Goal: Information Seeking & Learning: Find specific fact

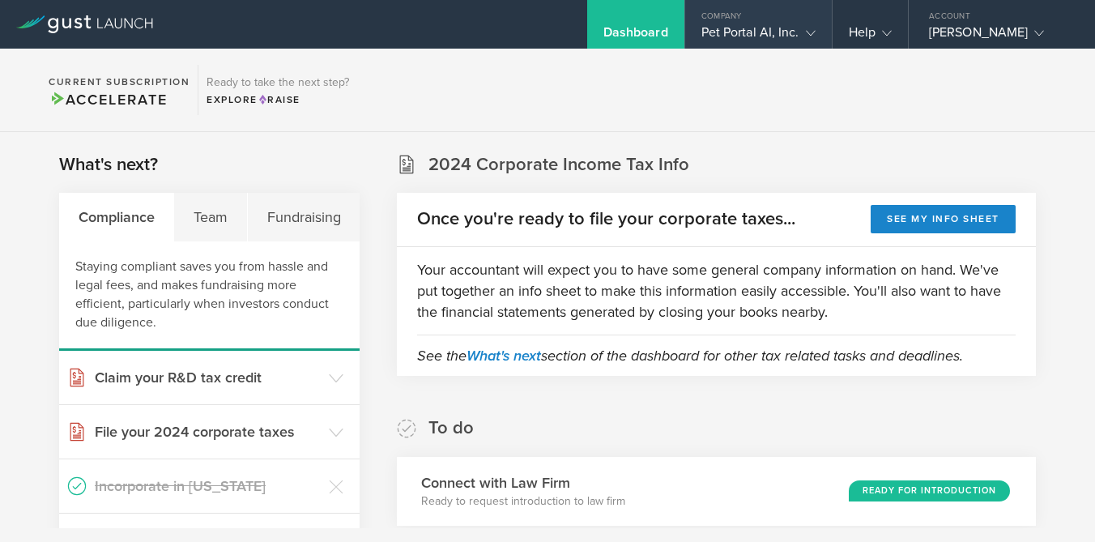
click at [738, 39] on div "Pet Portal AI, Inc." at bounding box center [758, 36] width 114 height 24
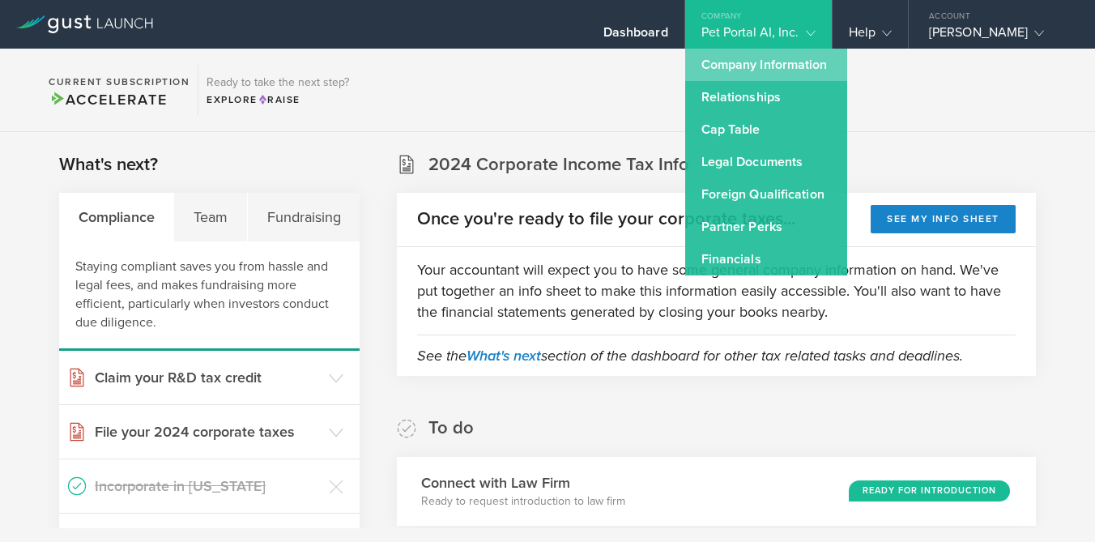
click at [744, 64] on link "Company Information" at bounding box center [766, 65] width 162 height 32
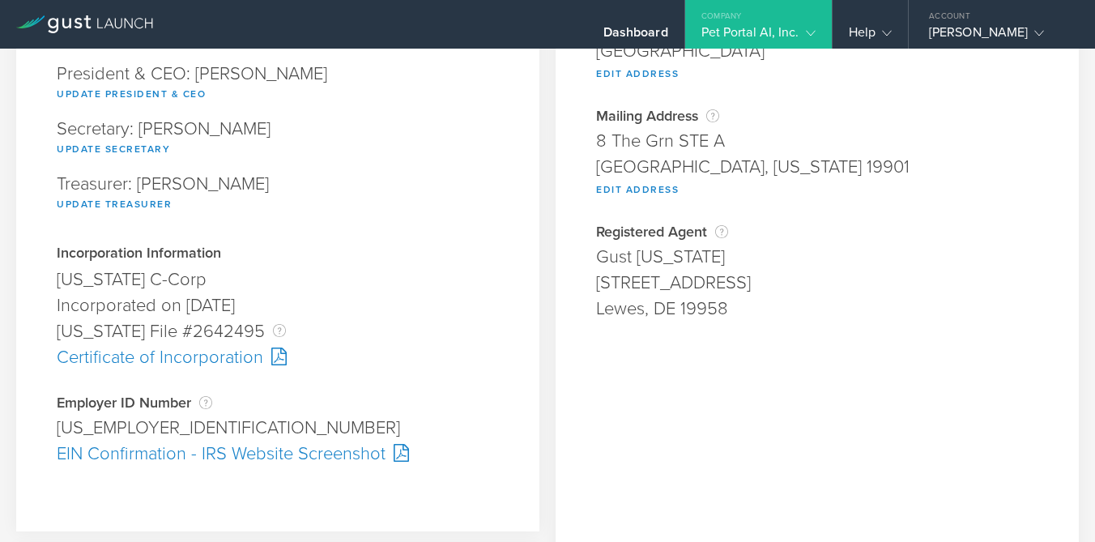
scroll to position [235, 0]
drag, startPoint x: 157, startPoint y: 431, endPoint x: 50, endPoint y: 430, distance: 106.9
click at [50, 430] on div "Company Information Responsible Party The name of the party responsible for fil…" at bounding box center [277, 180] width 523 height 700
drag, startPoint x: 725, startPoint y: 140, endPoint x: 596, endPoint y: 147, distance: 128.9
click at [596, 147] on div "8 The Grn STE A" at bounding box center [817, 140] width 442 height 26
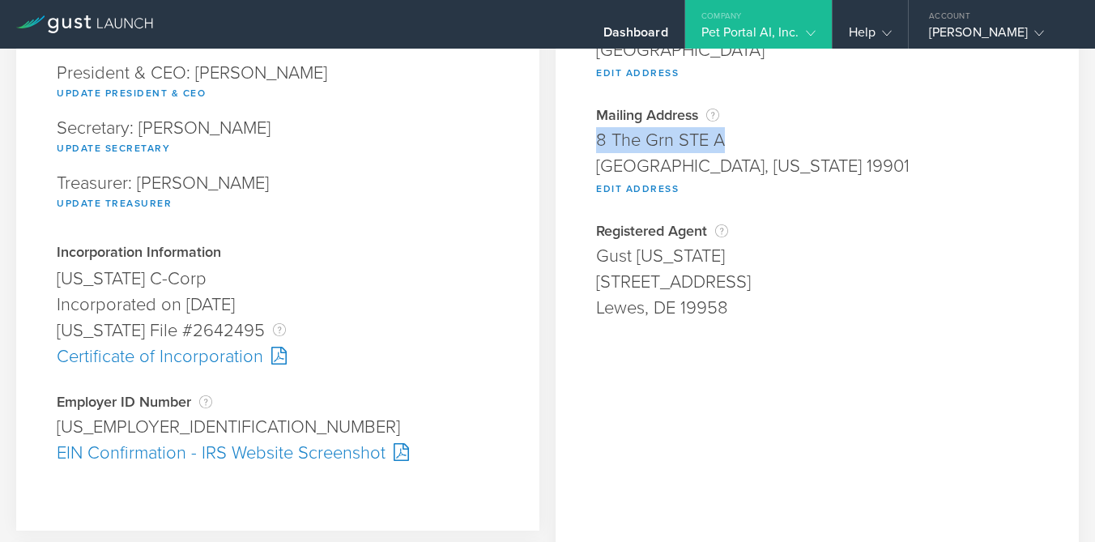
copy div "8 The Grn STE A"
drag, startPoint x: 735, startPoint y: 168, endPoint x: 666, endPoint y: 167, distance: 68.8
click at [666, 167] on div "[GEOGRAPHIC_DATA], [US_STATE] 19901" at bounding box center [817, 166] width 442 height 26
copy div "[US_STATE]"
drag, startPoint x: 729, startPoint y: 137, endPoint x: 591, endPoint y: 141, distance: 137.7
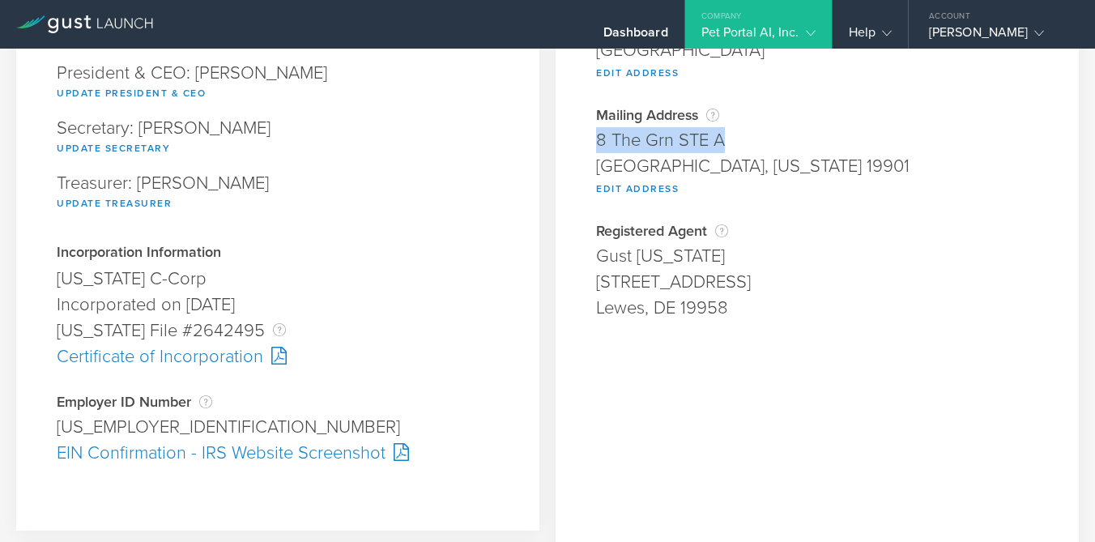
click at [591, 141] on div "Company Address Physical Address [STREET_ADDRESS][US_STATE] Edit Address Addres…" at bounding box center [816, 366] width 523 height 1073
copy div "8 The Grn STE A"
drag, startPoint x: 155, startPoint y: 426, endPoint x: 33, endPoint y: 427, distance: 122.3
click at [33, 427] on div "Company Information Responsible Party The name of the party responsible for fil…" at bounding box center [277, 180] width 523 height 700
copy div "[US_EMPLOYER_IDENTIFICATION_NUMBER]"
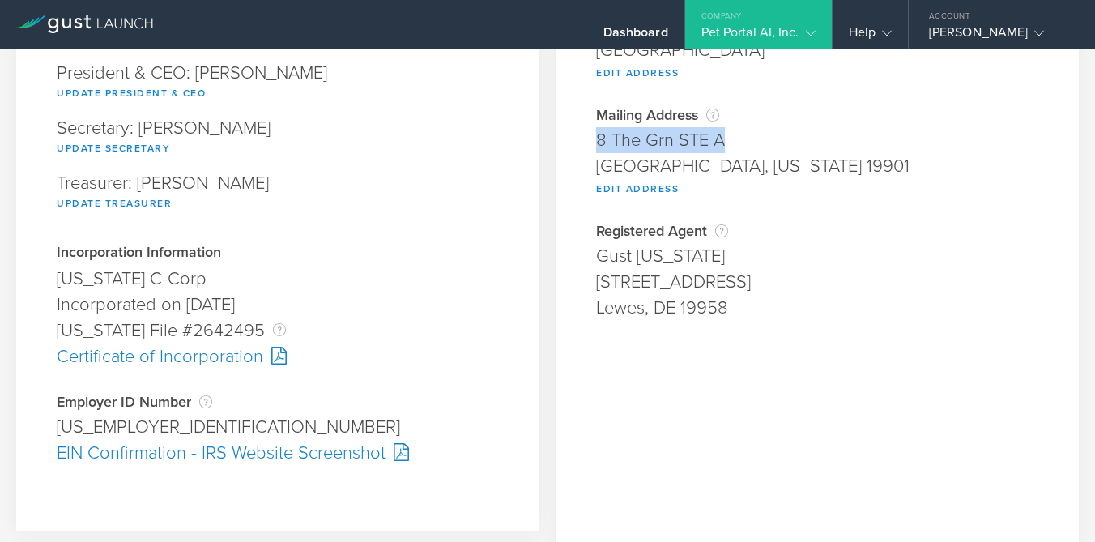
drag, startPoint x: 730, startPoint y: 139, endPoint x: 589, endPoint y: 145, distance: 141.0
click at [589, 145] on div "Company Address Physical Address [STREET_ADDRESS][US_STATE] Edit Address Addres…" at bounding box center [816, 366] width 523 height 1073
copy div "8 The Grn STE A"
drag, startPoint x: 787, startPoint y: 168, endPoint x: 589, endPoint y: 172, distance: 198.4
click at [589, 172] on div "Company Address Physical Address [STREET_ADDRESS][US_STATE] Edit Address Addres…" at bounding box center [816, 366] width 523 height 1073
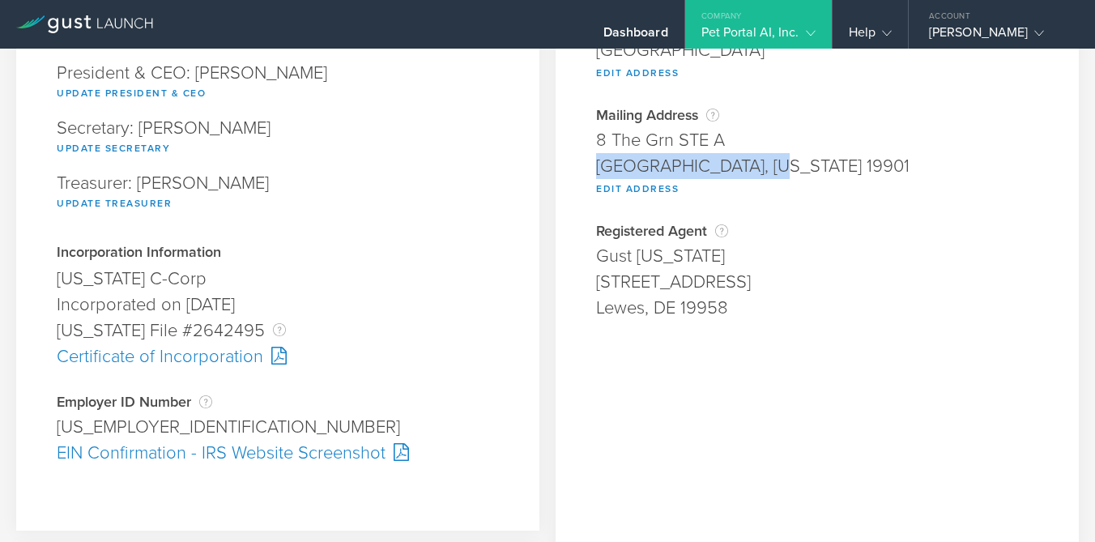
copy div "[GEOGRAPHIC_DATA], [US_STATE] 19901"
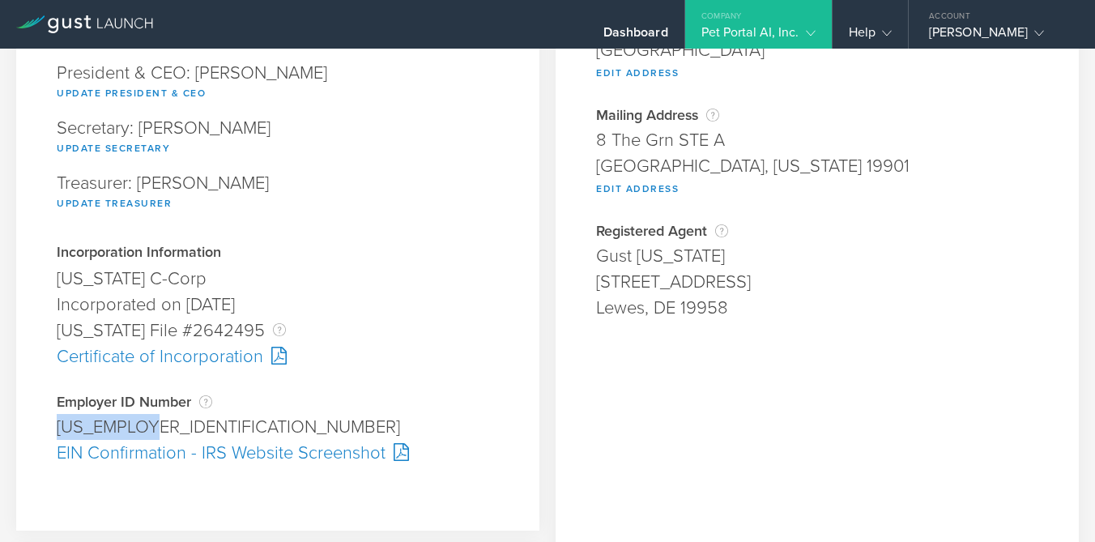
drag, startPoint x: 164, startPoint y: 428, endPoint x: 56, endPoint y: 432, distance: 108.6
click at [57, 432] on div "[US_EMPLOYER_IDENTIFICATION_NUMBER]" at bounding box center [278, 427] width 442 height 26
copy div "[US_EMPLOYER_IDENTIFICATION_NUMBER]"
